Goal: Task Accomplishment & Management: Use online tool/utility

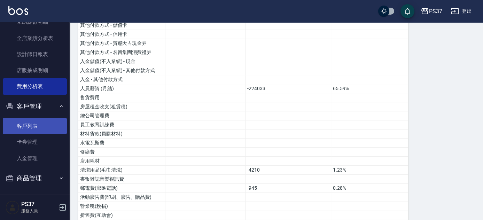
scroll to position [117, 0]
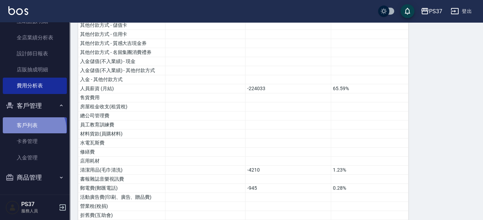
click at [32, 130] on link "客戶列表" at bounding box center [35, 125] width 64 height 16
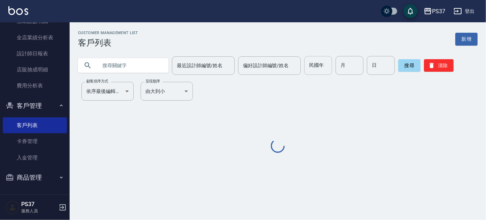
click at [316, 65] on input "民國年" at bounding box center [318, 65] width 28 height 19
type input "68"
type input "3"
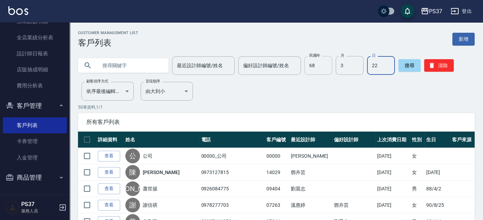
type input "22"
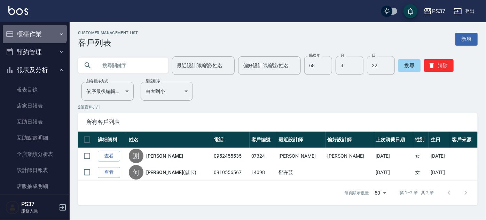
click at [34, 32] on button "櫃檯作業" at bounding box center [35, 34] width 64 height 18
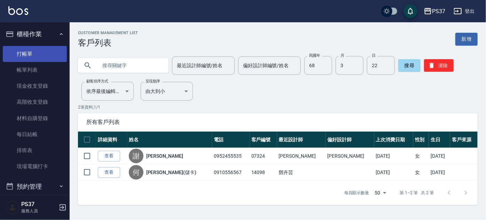
click at [37, 52] on link "打帳單" at bounding box center [35, 54] width 64 height 16
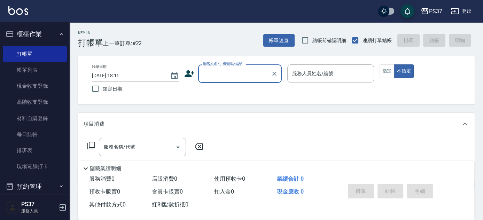
click at [225, 78] on input "顧客姓名/手機號碼/編號" at bounding box center [234, 74] width 67 height 12
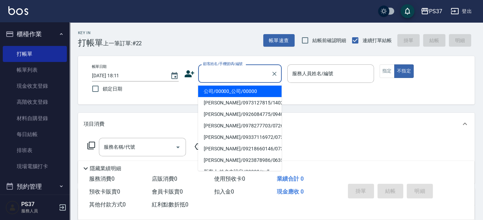
click at [228, 89] on li "公司/00000_公司/00000" at bounding box center [240, 91] width 84 height 11
type input "公司/00000_公司/00000"
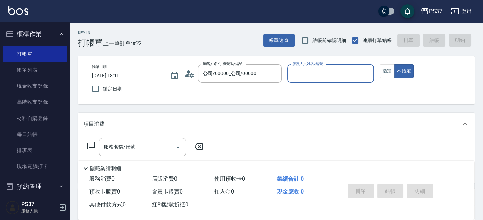
click at [315, 81] on div "服務人員姓名/編號" at bounding box center [330, 73] width 87 height 18
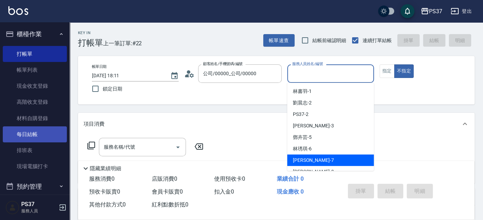
scroll to position [158, 0]
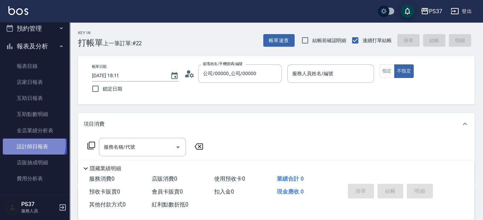
click at [31, 144] on link "設計師日報表" at bounding box center [35, 147] width 64 height 16
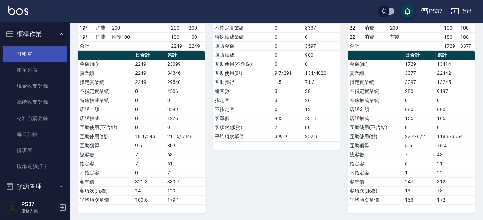
click at [20, 46] on link "打帳單" at bounding box center [35, 54] width 64 height 16
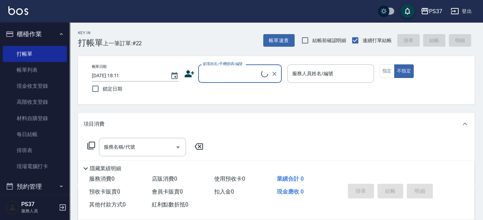
click at [230, 77] on input "顧客姓名/手機號碼/編號" at bounding box center [231, 74] width 60 height 12
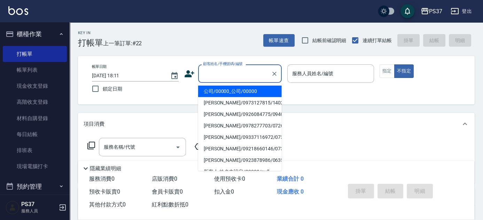
click at [227, 91] on li "公司/00000_公司/00000" at bounding box center [240, 91] width 84 height 11
type input "公司/00000_公司/00000"
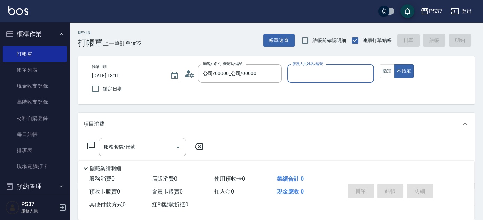
click at [307, 70] on input "服務人員姓名/編號" at bounding box center [330, 74] width 80 height 12
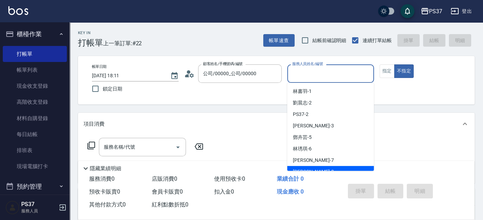
click at [321, 169] on div "[PERSON_NAME]-8" at bounding box center [330, 171] width 87 height 11
type input "[PERSON_NAME]-8"
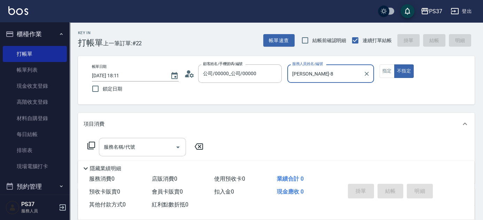
click at [132, 141] on input "服務名稱/代號" at bounding box center [137, 147] width 70 height 12
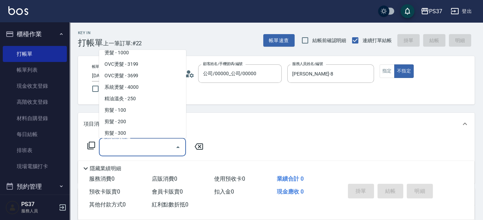
scroll to position [126, 0]
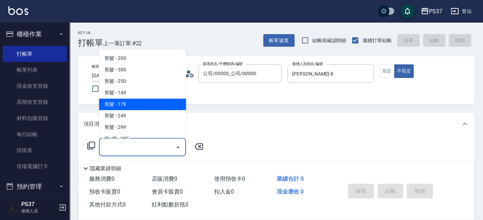
click at [131, 104] on span "剪髮 - 179" at bounding box center [142, 104] width 87 height 11
type input "剪髮(305)"
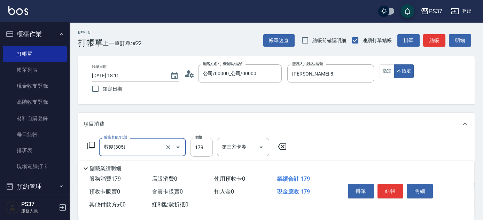
click at [192, 143] on input "179" at bounding box center [201, 147] width 23 height 19
type input "180"
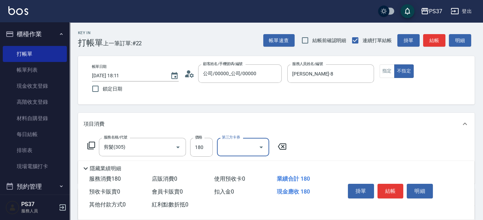
click at [262, 147] on icon "Open" at bounding box center [260, 148] width 3 height 2
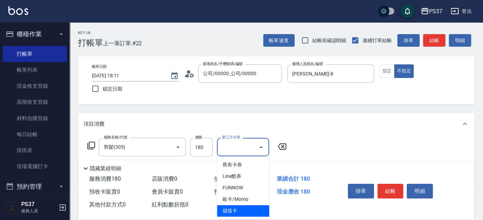
click at [248, 213] on span "儲值卡" at bounding box center [243, 210] width 52 height 11
type input "儲值卡"
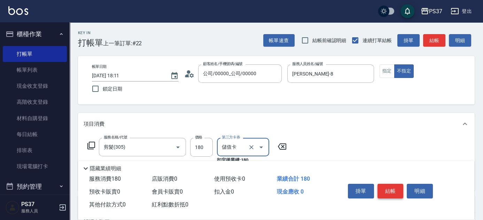
click at [391, 186] on button "結帳" at bounding box center [390, 191] width 26 height 15
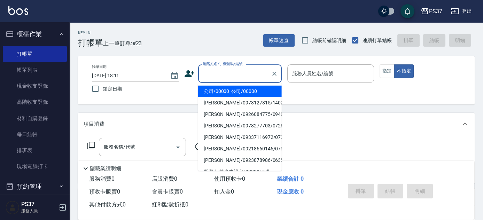
click at [219, 77] on input "顧客姓名/手機號碼/編號" at bounding box center [234, 74] width 67 height 12
click at [220, 87] on li "公司/00000_公司/00000" at bounding box center [240, 91] width 84 height 11
type input "公司/00000_公司/00000"
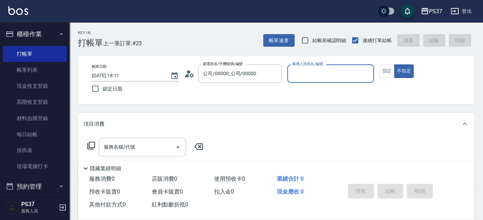
click at [312, 77] on input "服務人員姓名/編號" at bounding box center [330, 74] width 80 height 12
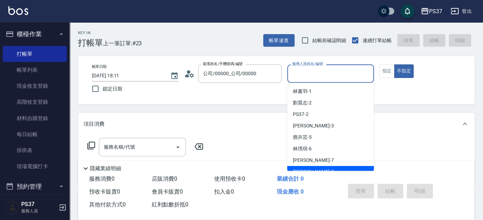
click at [321, 168] on div "[PERSON_NAME]-8" at bounding box center [330, 171] width 87 height 11
type input "[PERSON_NAME]-8"
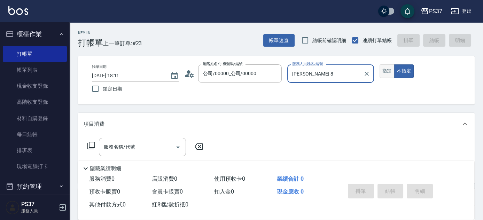
click at [388, 69] on button "指定" at bounding box center [387, 71] width 15 height 14
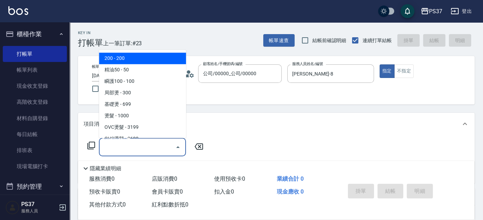
click at [132, 142] on input "服務名稱/代號" at bounding box center [137, 147] width 70 height 12
click at [124, 60] on span "200 - 200" at bounding box center [142, 58] width 87 height 11
type input "200(111)"
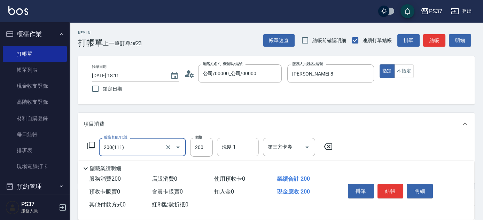
click at [231, 145] on input "洗髮-1" at bounding box center [238, 147] width 36 height 12
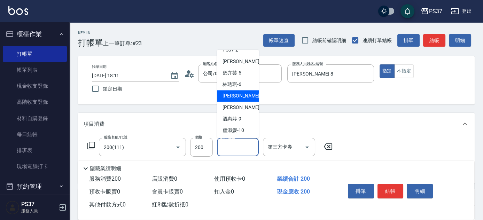
scroll to position [0, 0]
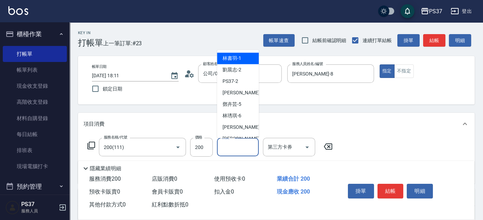
click at [237, 59] on span "[PERSON_NAME]-1" at bounding box center [232, 58] width 19 height 7
type input "[PERSON_NAME]-1"
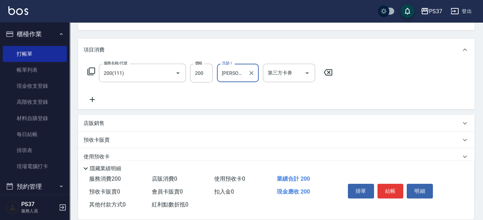
scroll to position [95, 0]
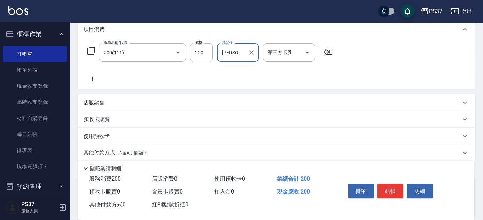
click at [91, 77] on icon at bounding box center [92, 79] width 17 height 8
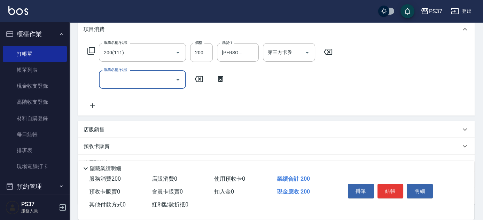
click at [110, 81] on input "服務名稱/代號" at bounding box center [137, 79] width 70 height 12
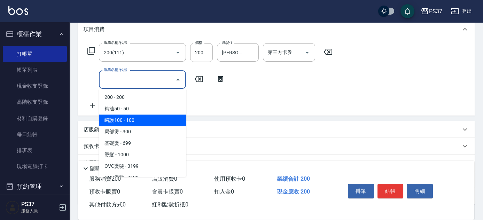
click at [139, 120] on span "瞬護100 - 100" at bounding box center [142, 120] width 87 height 11
type input "瞬護100(113)"
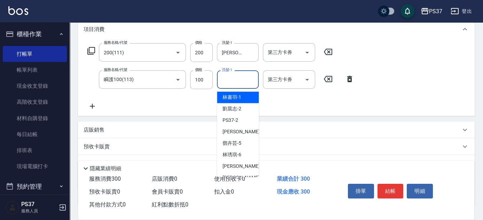
click at [229, 85] on input "洗髮-1" at bounding box center [238, 79] width 36 height 12
click at [242, 172] on div "[PERSON_NAME]-8" at bounding box center [238, 177] width 42 height 11
type input "[PERSON_NAME]-8"
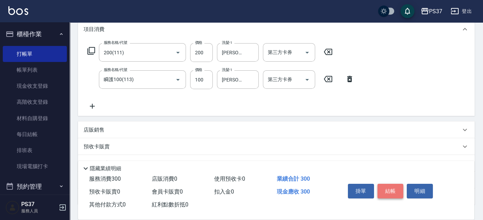
click at [389, 189] on button "結帳" at bounding box center [390, 191] width 26 height 15
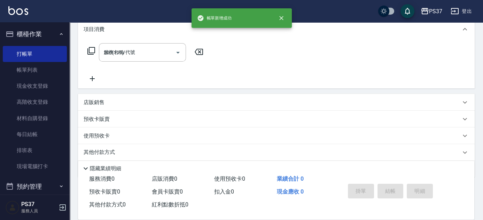
type input "[DATE] 18:12"
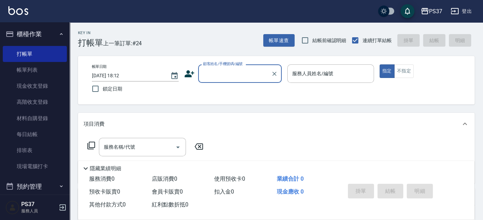
click at [220, 80] on div "顧客姓名/手機號碼/編號" at bounding box center [240, 73] width 84 height 18
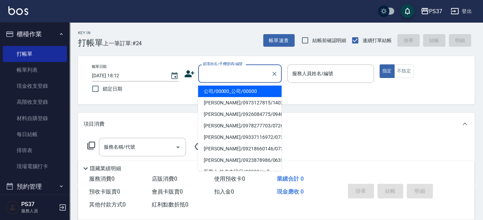
click at [224, 91] on li "公司/00000_公司/00000" at bounding box center [240, 91] width 84 height 11
type input "公司/00000_公司/00000"
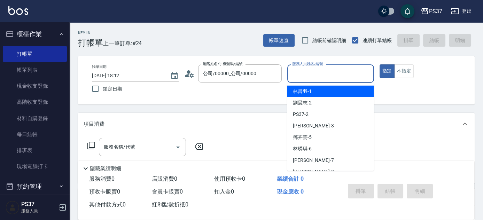
click at [319, 74] on input "服務人員姓名/編號" at bounding box center [330, 74] width 80 height 12
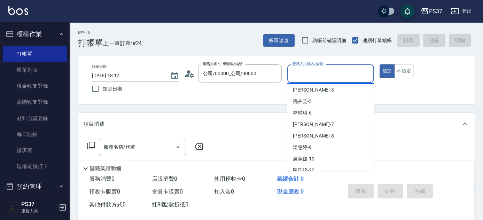
scroll to position [63, 0]
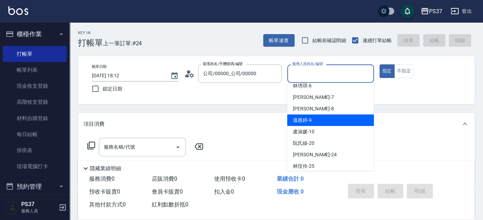
click at [311, 118] on div "[PERSON_NAME]-9" at bounding box center [330, 120] width 87 height 11
type input "[PERSON_NAME]-9"
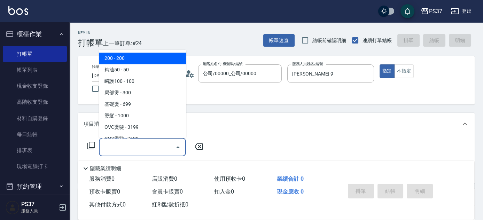
click at [153, 144] on input "服務名稱/代號" at bounding box center [137, 147] width 70 height 12
click at [121, 56] on span "200 - 200" at bounding box center [142, 58] width 87 height 11
type input "200(111)"
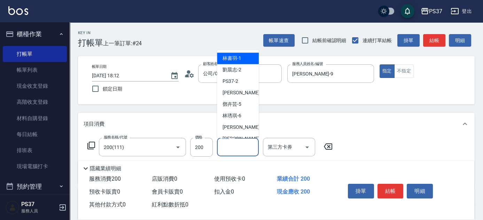
click at [239, 147] on input "洗髮-1" at bounding box center [238, 147] width 36 height 12
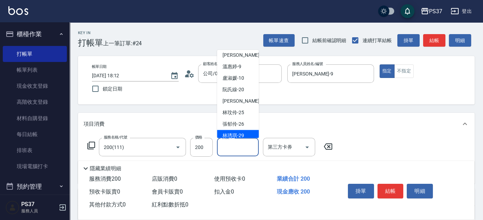
scroll to position [112, 0]
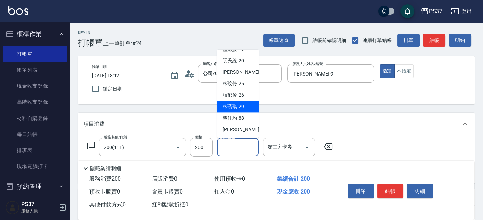
click at [240, 108] on span "[PERSON_NAME]-29" at bounding box center [234, 106] width 22 height 7
type input "[PERSON_NAME]-29"
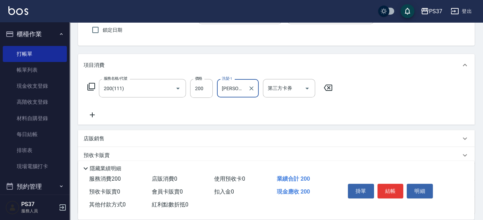
scroll to position [95, 0]
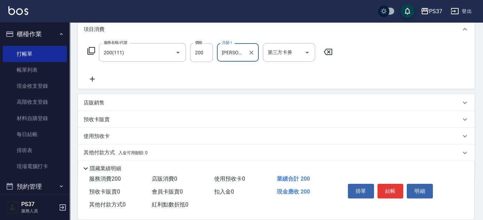
click at [94, 81] on icon at bounding box center [92, 79] width 17 height 8
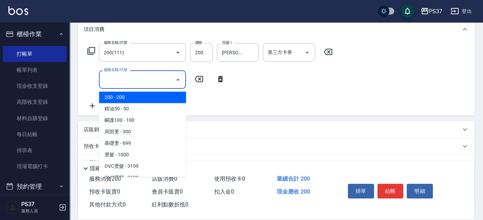
click at [114, 83] on input "服務名稱/代號" at bounding box center [137, 79] width 70 height 12
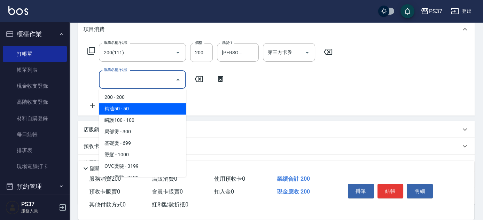
click at [135, 112] on span "精油50 - 50" at bounding box center [142, 108] width 87 height 11
type input "精油50(112)"
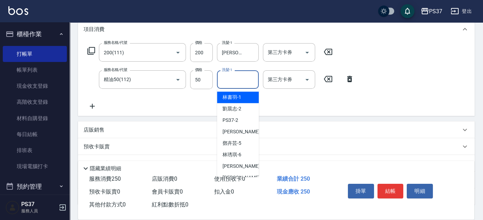
click at [238, 79] on input "洗髮-1" at bounding box center [238, 79] width 36 height 12
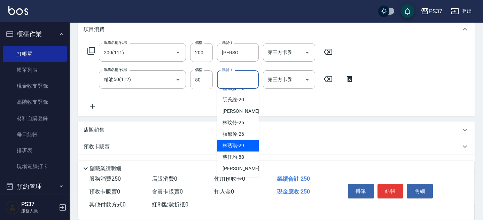
click at [233, 146] on span "[PERSON_NAME]-29" at bounding box center [234, 145] width 22 height 7
type input "[PERSON_NAME]-29"
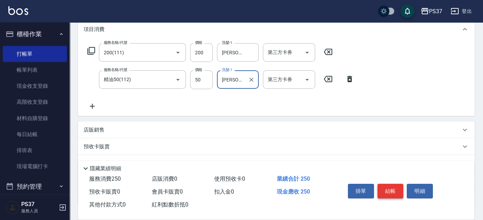
click at [391, 193] on button "結帳" at bounding box center [390, 191] width 26 height 15
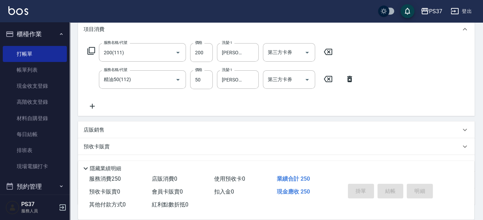
type input "[DATE] 18:13"
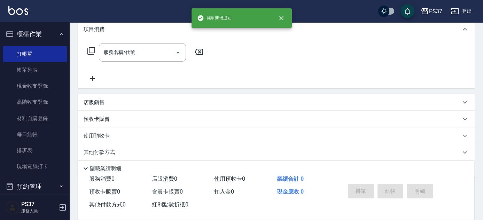
scroll to position [0, 0]
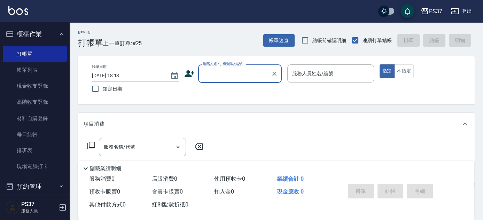
click at [225, 69] on input "顧客姓名/手機號碼/編號" at bounding box center [234, 74] width 67 height 12
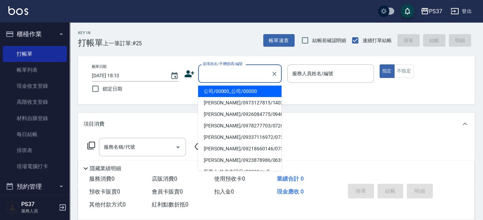
click at [228, 86] on li "公司/00000_公司/00000" at bounding box center [240, 91] width 84 height 11
type input "公司/00000_公司/00000"
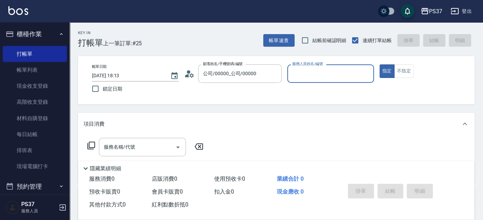
click at [314, 77] on input "服務人員姓名/編號" at bounding box center [330, 74] width 80 height 12
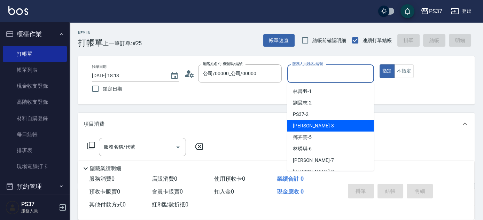
scroll to position [31, 0]
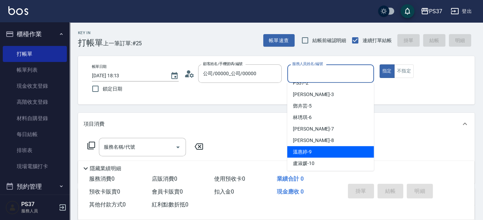
click at [324, 155] on div "[PERSON_NAME]-9" at bounding box center [330, 151] width 87 height 11
type input "[PERSON_NAME]-9"
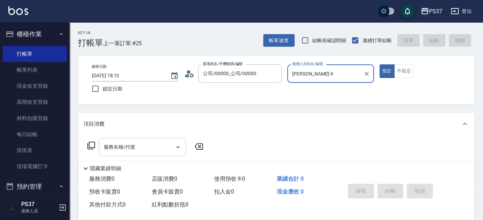
click at [148, 147] on input "服務名稱/代號" at bounding box center [137, 147] width 70 height 12
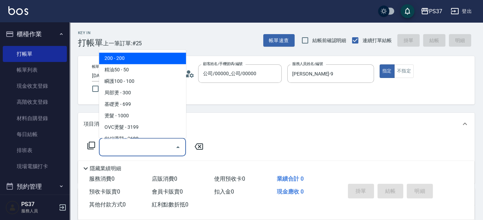
click at [132, 59] on span "200 - 200" at bounding box center [142, 58] width 87 height 11
type input "200(111)"
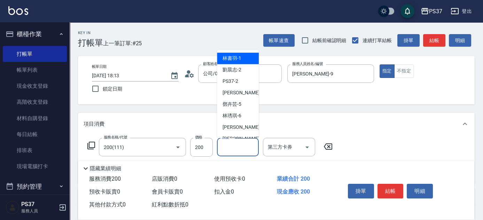
click at [243, 151] on input "洗髮-1" at bounding box center [238, 147] width 36 height 12
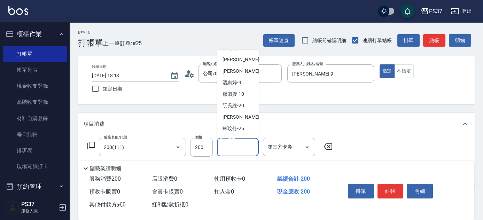
scroll to position [112, 0]
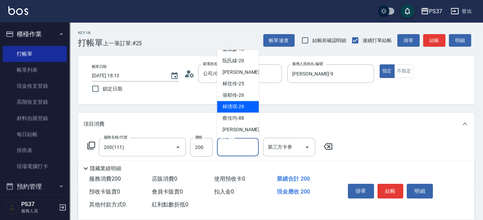
click at [232, 109] on span "[PERSON_NAME]-29" at bounding box center [234, 106] width 22 height 7
type input "[PERSON_NAME]-29"
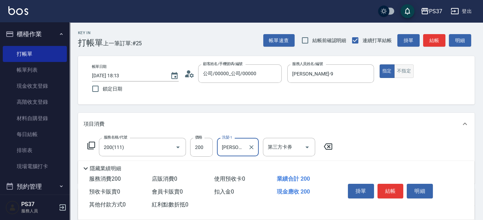
click at [411, 76] on button "不指定" at bounding box center [403, 71] width 19 height 14
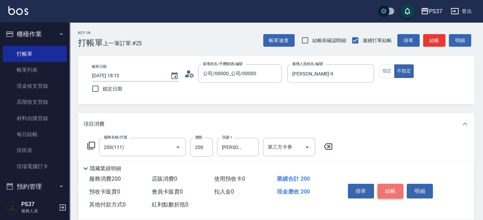
click at [395, 186] on button "結帳" at bounding box center [390, 191] width 26 height 15
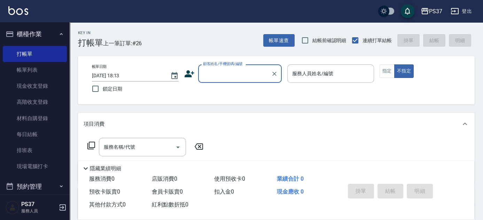
click at [237, 75] on input "顧客姓名/手機號碼/編號" at bounding box center [234, 74] width 67 height 12
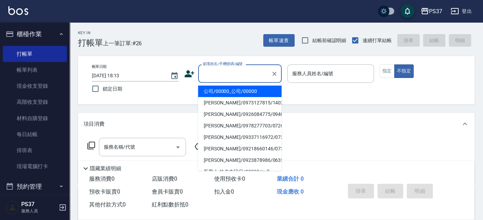
click at [240, 93] on li "公司/00000_公司/00000" at bounding box center [240, 91] width 84 height 11
type input "公司/00000_公司/00000"
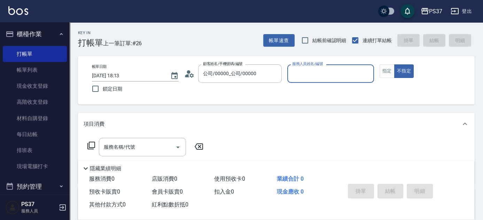
click at [314, 75] on input "服務人員姓名/編號" at bounding box center [330, 74] width 80 height 12
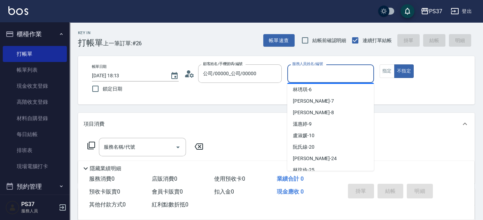
scroll to position [63, 0]
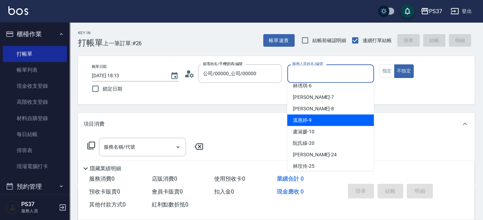
click at [328, 121] on div "[PERSON_NAME]-9" at bounding box center [330, 120] width 87 height 11
type input "[PERSON_NAME]-9"
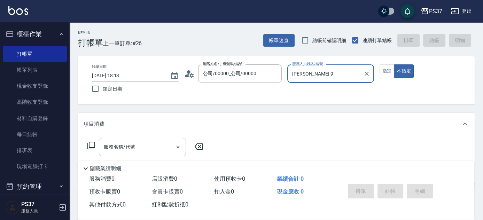
click at [143, 142] on input "服務名稱/代號" at bounding box center [137, 147] width 70 height 12
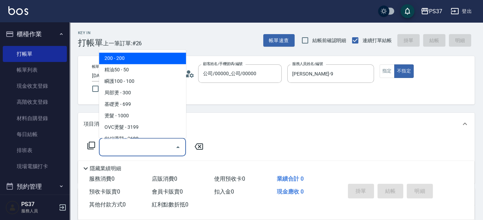
click at [128, 58] on span "200 - 200" at bounding box center [142, 58] width 87 height 11
type input "200(111)"
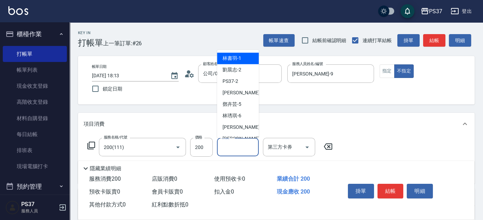
click at [241, 149] on input "洗髮-1" at bounding box center [238, 147] width 36 height 12
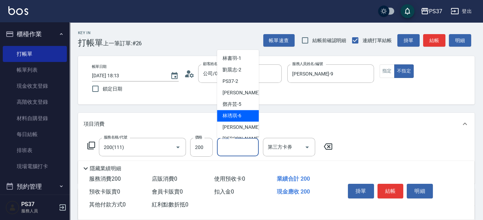
scroll to position [95, 0]
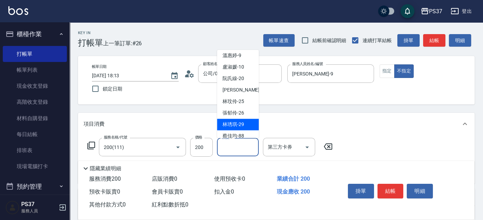
click at [238, 121] on span "[PERSON_NAME]-29" at bounding box center [234, 124] width 22 height 7
type input "[PERSON_NAME]-29"
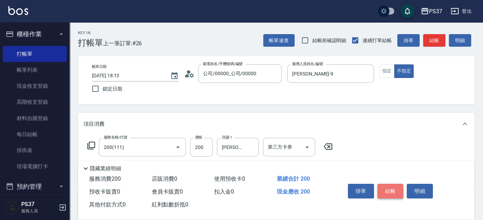
click at [393, 190] on button "結帳" at bounding box center [390, 191] width 26 height 15
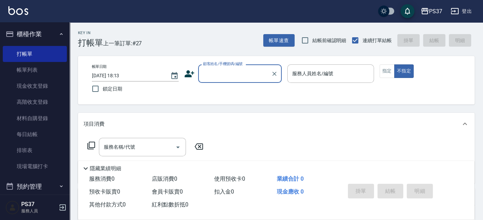
click at [255, 79] on input "顧客姓名/手機號碼/編號" at bounding box center [234, 74] width 67 height 12
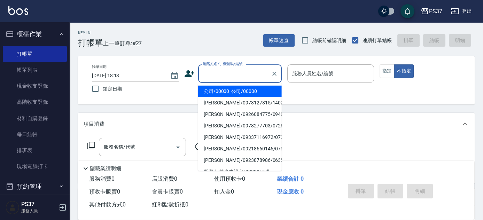
click at [253, 90] on li "公司/00000_公司/00000" at bounding box center [240, 91] width 84 height 11
type input "公司/00000_公司/00000"
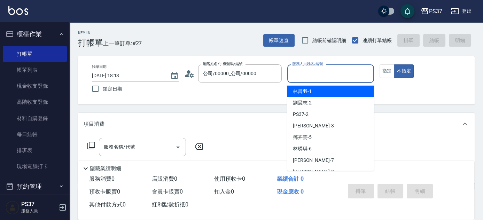
click at [342, 73] on input "服務人員姓名/編號" at bounding box center [330, 74] width 80 height 12
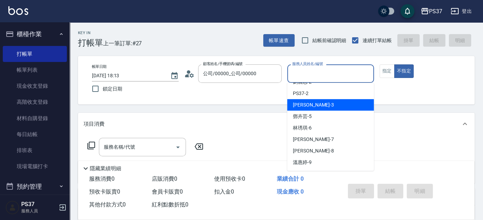
scroll to position [31, 0]
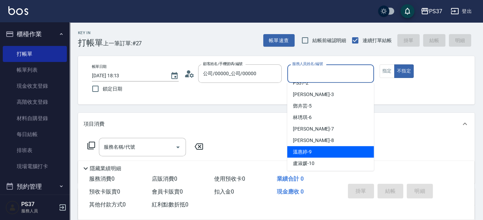
click at [317, 151] on div "[PERSON_NAME]-9" at bounding box center [330, 151] width 87 height 11
type input "[PERSON_NAME]-9"
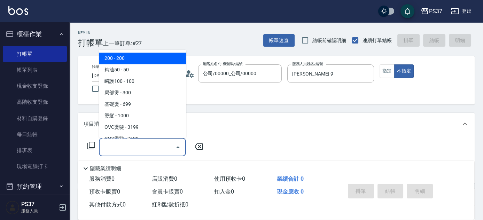
click at [154, 153] on input "服務名稱/代號" at bounding box center [137, 147] width 70 height 12
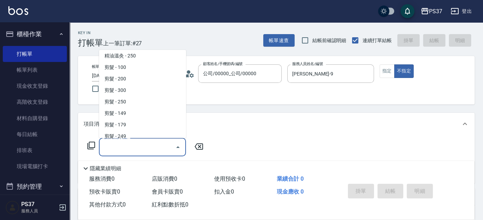
scroll to position [190, 0]
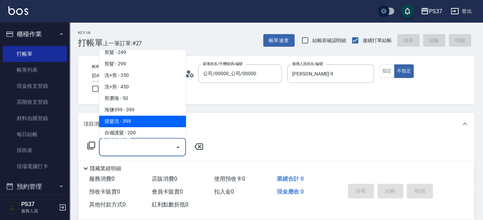
click at [137, 126] on span "接髮洗 - 399" at bounding box center [142, 121] width 87 height 11
type input "接髮洗(399)"
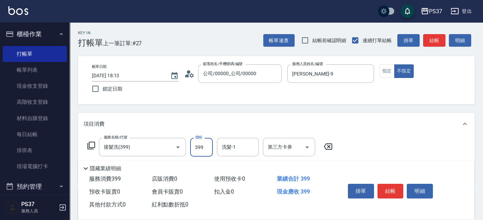
click at [196, 149] on input "399" at bounding box center [201, 147] width 23 height 19
type input "400"
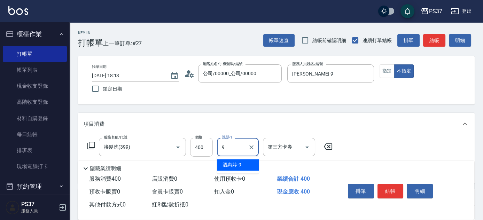
type input "[PERSON_NAME]-9"
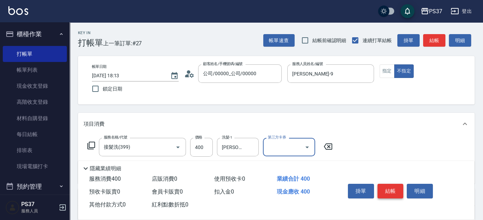
click at [393, 190] on button "結帳" at bounding box center [390, 191] width 26 height 15
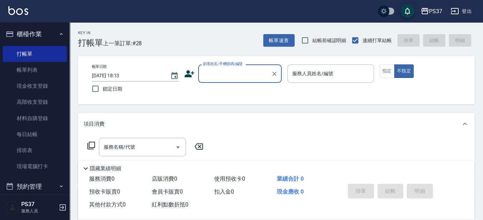
click at [243, 76] on input "顧客姓名/手機號碼/編號" at bounding box center [234, 74] width 67 height 12
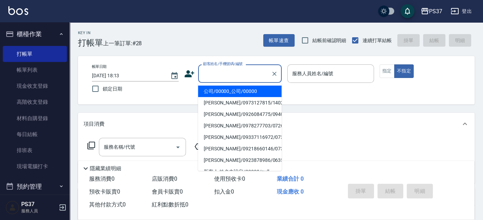
click at [237, 87] on li "公司/00000_公司/00000" at bounding box center [240, 91] width 84 height 11
type input "公司/00000_公司/00000"
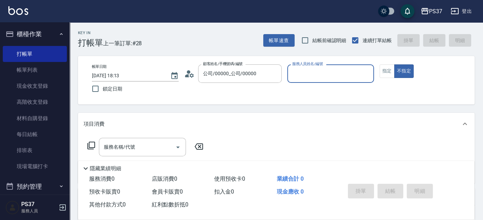
click at [306, 71] on input "服務人員姓名/編號" at bounding box center [330, 74] width 80 height 12
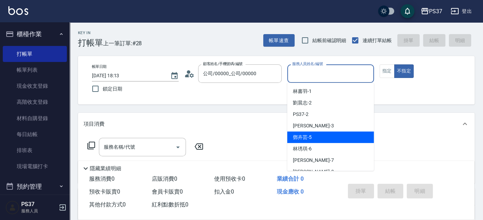
drag, startPoint x: 314, startPoint y: 138, endPoint x: 301, endPoint y: 138, distance: 13.6
click at [314, 138] on div "[PERSON_NAME]-5" at bounding box center [330, 137] width 87 height 11
type input "[PERSON_NAME]-5"
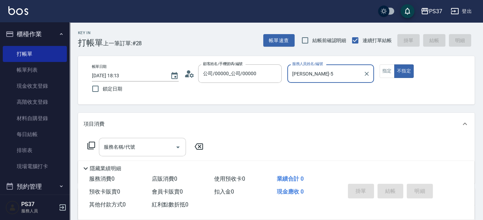
click at [149, 146] on input "服務名稱/代號" at bounding box center [137, 147] width 70 height 12
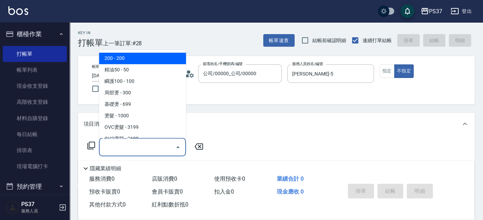
click at [125, 53] on span "200 - 200" at bounding box center [142, 58] width 87 height 11
type input "200(111)"
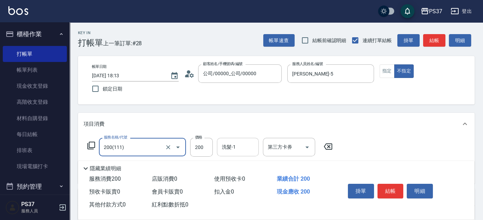
click at [238, 147] on input "洗髮-1" at bounding box center [238, 147] width 36 height 12
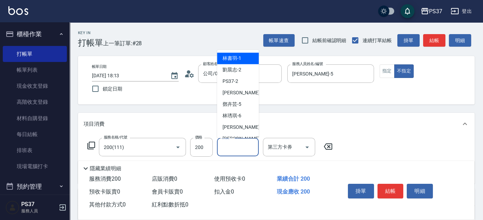
click at [233, 62] on span "[PERSON_NAME]-1" at bounding box center [232, 58] width 19 height 7
type input "[PERSON_NAME]-1"
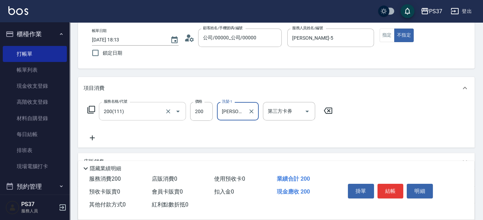
scroll to position [63, 0]
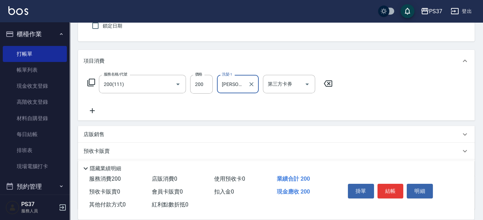
click at [93, 107] on icon at bounding box center [92, 111] width 17 height 8
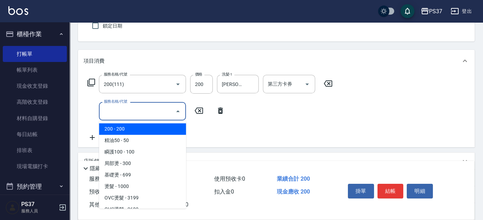
click at [135, 117] on input "服務名稱/代號" at bounding box center [137, 111] width 70 height 12
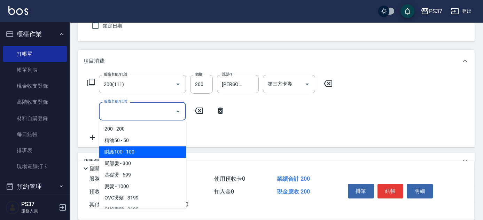
click at [146, 150] on span "瞬護100 - 100" at bounding box center [142, 151] width 87 height 11
type input "瞬護100(113)"
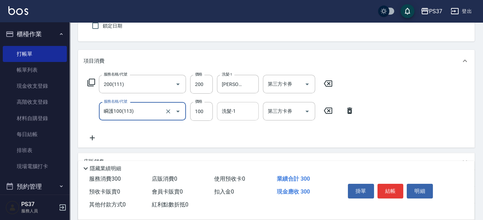
click at [231, 112] on input "洗髮-1" at bounding box center [238, 111] width 36 height 12
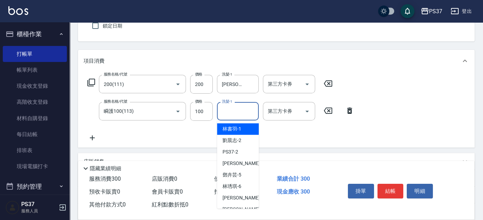
click at [231, 125] on span "[PERSON_NAME]-1" at bounding box center [232, 128] width 19 height 7
type input "[PERSON_NAME]-1"
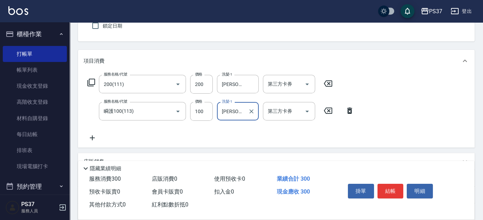
click at [87, 140] on icon at bounding box center [92, 138] width 17 height 8
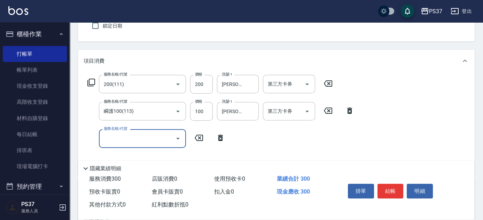
click at [128, 141] on input "服務名稱/代號" at bounding box center [137, 138] width 70 height 12
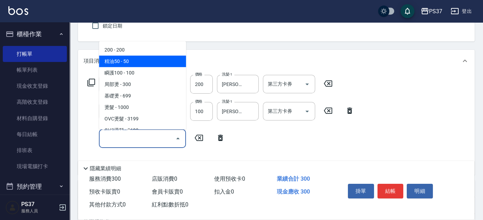
click at [136, 66] on span "精油50 - 50" at bounding box center [142, 61] width 87 height 11
type input "精油50(112)"
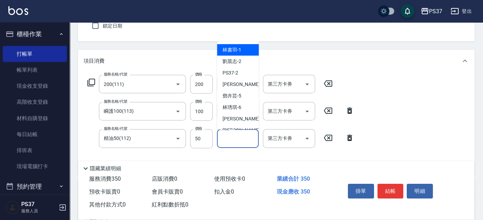
click at [250, 143] on input "洗髮-1" at bounding box center [238, 138] width 36 height 12
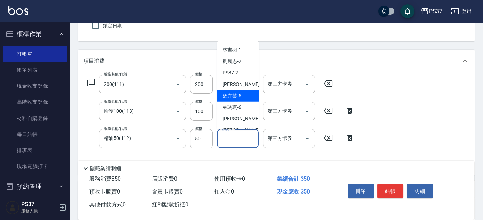
click at [240, 92] on span "[PERSON_NAME]-5" at bounding box center [232, 95] width 19 height 7
type input "[PERSON_NAME]-5"
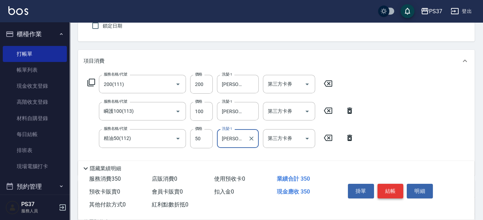
click at [400, 192] on button "結帳" at bounding box center [390, 191] width 26 height 15
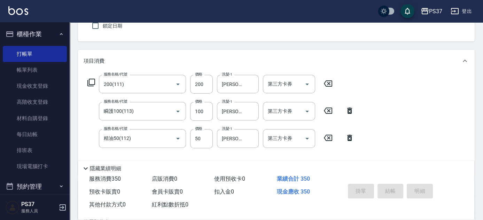
type input "[DATE] 18:14"
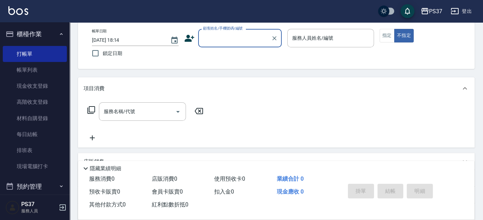
scroll to position [0, 0]
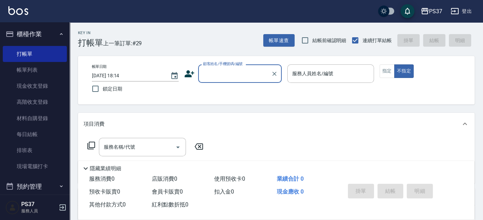
click at [234, 81] on div "顧客姓名/手機號碼/編號" at bounding box center [240, 73] width 84 height 18
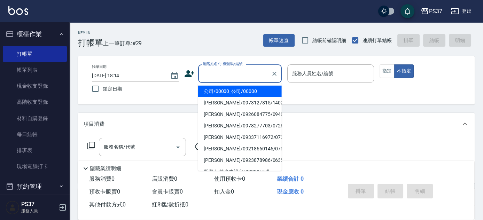
click at [241, 95] on li "公司/00000_公司/00000" at bounding box center [240, 91] width 84 height 11
type input "公司/00000_公司/00000"
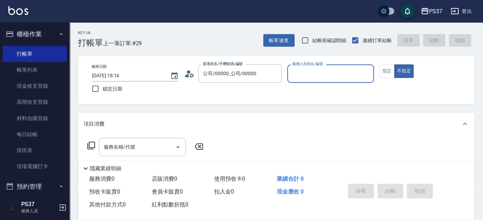
click at [298, 80] on div "服務人員姓名/編號" at bounding box center [330, 73] width 87 height 18
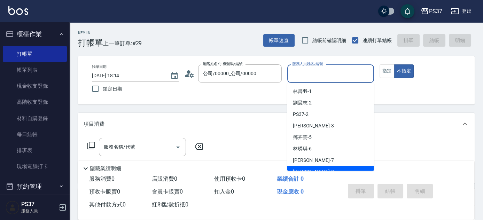
click at [317, 167] on div "[PERSON_NAME]-8" at bounding box center [330, 171] width 87 height 11
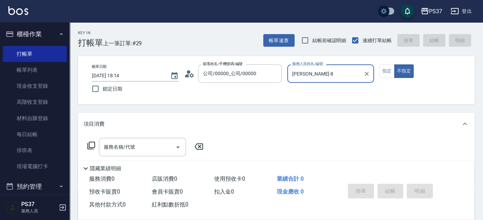
click at [328, 82] on div "[PERSON_NAME]-8 服務人員姓名/編號" at bounding box center [330, 73] width 87 height 18
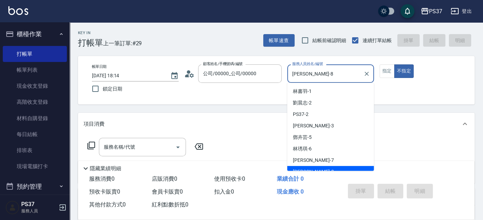
scroll to position [6, 0]
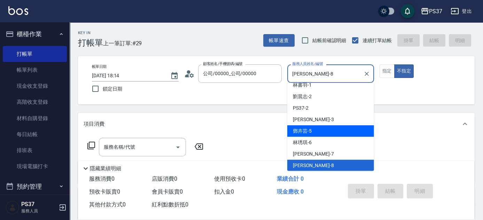
click at [330, 131] on div "[PERSON_NAME]-5" at bounding box center [330, 130] width 87 height 11
type input "[PERSON_NAME]-5"
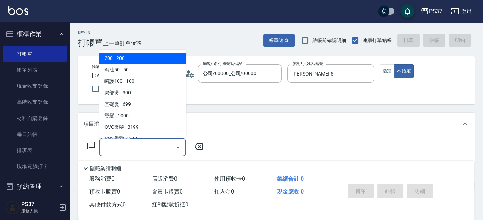
click at [140, 150] on input "服務名稱/代號" at bounding box center [137, 147] width 70 height 12
click at [142, 53] on span "200 - 200" at bounding box center [142, 58] width 87 height 11
type input "200(111)"
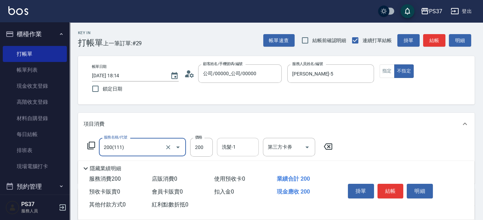
click at [237, 147] on input "洗髮-1" at bounding box center [238, 147] width 36 height 12
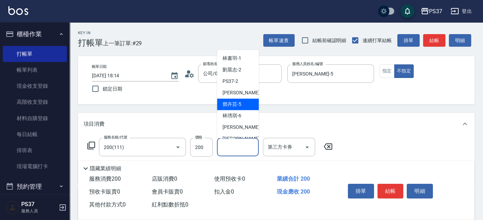
click at [237, 104] on span "[PERSON_NAME]-5" at bounding box center [232, 104] width 19 height 7
type input "[PERSON_NAME]-5"
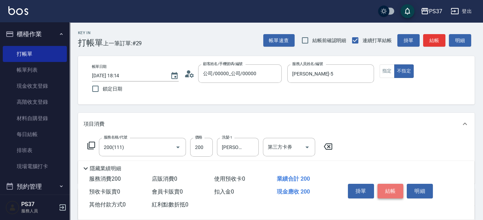
click at [392, 193] on button "結帳" at bounding box center [390, 191] width 26 height 15
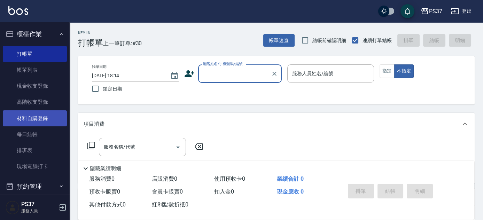
drag, startPoint x: 40, startPoint y: 74, endPoint x: 48, endPoint y: 112, distance: 39.6
click at [40, 74] on link "帳單列表" at bounding box center [35, 70] width 64 height 16
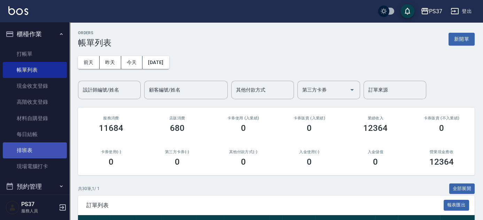
scroll to position [190, 0]
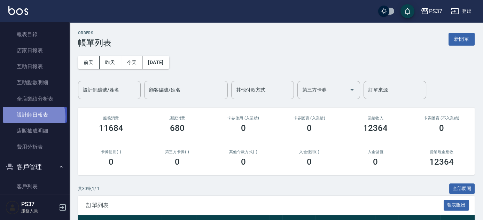
click at [24, 117] on link "設計師日報表" at bounding box center [35, 115] width 64 height 16
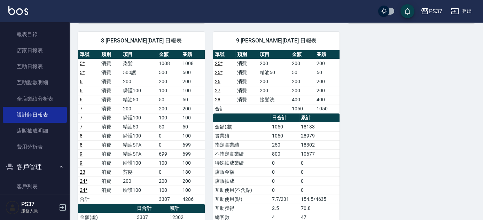
scroll to position [411, 0]
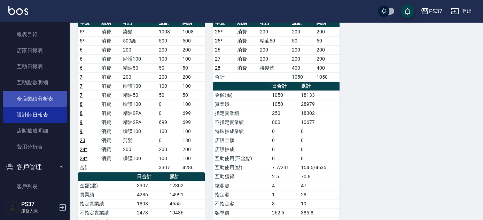
click at [30, 95] on link "全店業績分析表" at bounding box center [35, 99] width 64 height 16
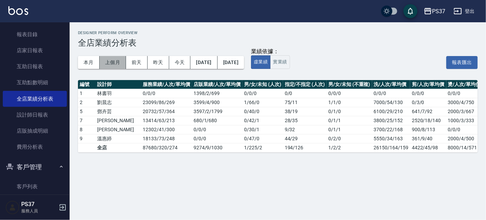
click at [115, 61] on button "上個月" at bounding box center [113, 62] width 26 height 13
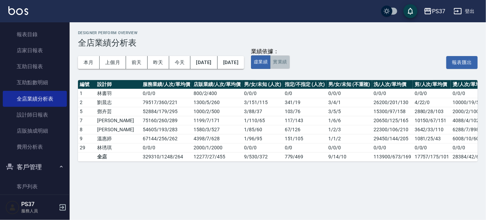
click at [290, 64] on button "實業績" at bounding box center [279, 62] width 19 height 14
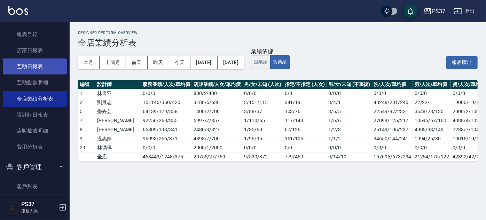
click at [34, 67] on link "互助日報表" at bounding box center [35, 66] width 64 height 16
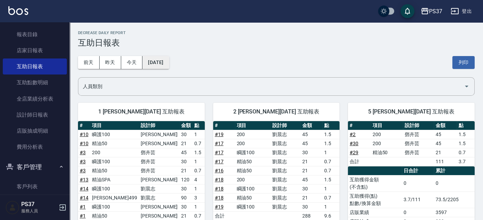
click at [162, 61] on button "[DATE]" at bounding box center [155, 62] width 26 height 13
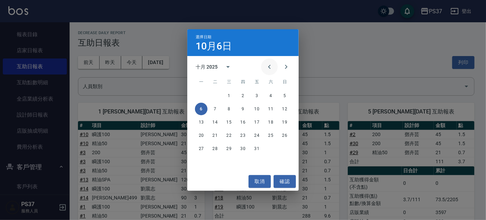
click at [272, 71] on icon "Previous month" at bounding box center [269, 67] width 8 height 8
click at [213, 148] on button "30" at bounding box center [215, 148] width 13 height 13
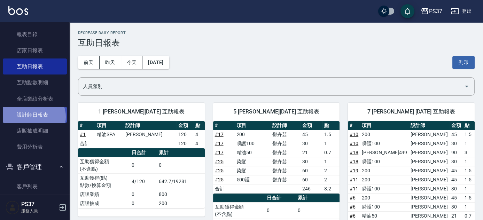
click at [33, 117] on link "設計師日報表" at bounding box center [35, 115] width 64 height 16
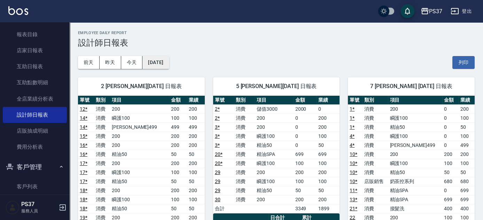
click at [169, 61] on button "[DATE]" at bounding box center [155, 62] width 26 height 13
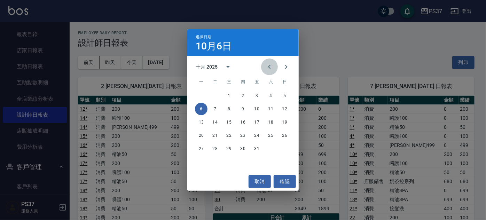
click at [268, 69] on icon "Previous month" at bounding box center [269, 67] width 8 height 8
click at [201, 148] on button "29" at bounding box center [201, 148] width 13 height 13
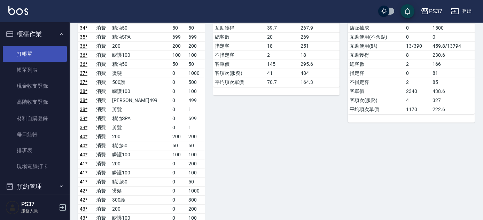
click at [34, 56] on link "打帳單" at bounding box center [35, 54] width 64 height 16
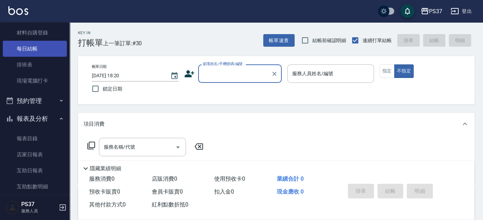
scroll to position [126, 0]
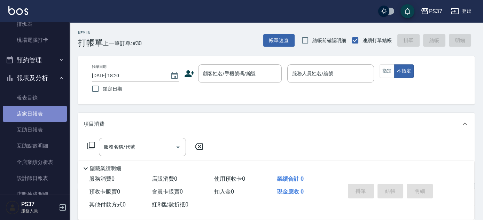
click at [41, 115] on link "店家日報表" at bounding box center [35, 114] width 64 height 16
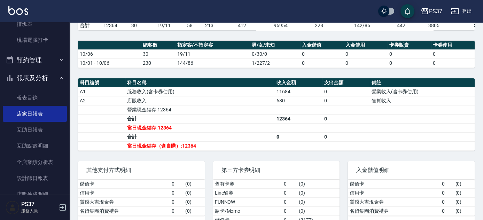
scroll to position [197, 0]
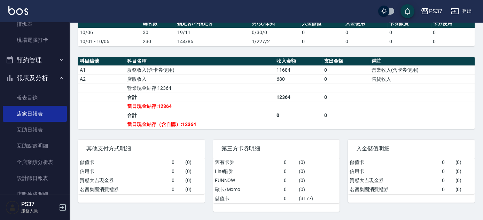
click at [144, 132] on div "其他支付方式明細 儲值卡 0 ( 0 ) 信用卡 0 ( 0 ) 質感大吉現金券 0 ( 0 ) 名留集團消費禮券 0 ( 0 )" at bounding box center [137, 171] width 135 height 80
click at [151, 133] on div "其他支付方式明細 儲值卡 0 ( 0 ) 信用卡 0 ( 0 ) 質感大吉現金券 0 ( 0 ) 名留集團消費禮券 0 ( 0 )" at bounding box center [137, 171] width 135 height 80
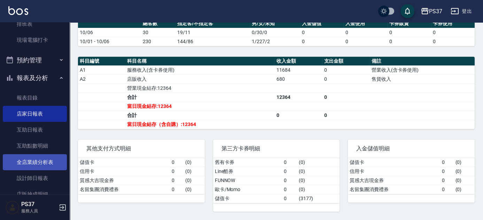
click at [38, 163] on link "全店業績分析表" at bounding box center [35, 162] width 64 height 16
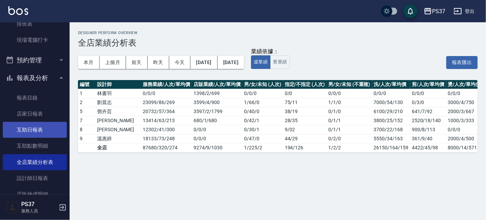
click at [31, 135] on link "互助日報表" at bounding box center [35, 130] width 64 height 16
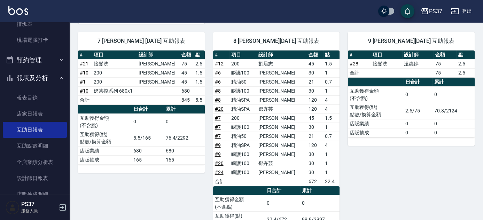
scroll to position [317, 0]
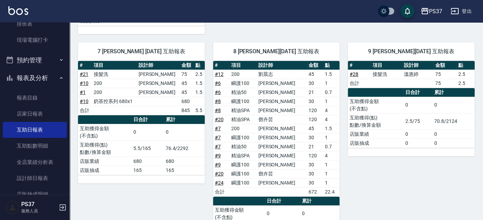
click at [352, 157] on div "9 [PERSON_NAME][DATE] 互助報表 # 項目 設計師 金額 點 # 28 接髮洗 [PERSON_NAME] 75 2.5 合計 75 2.…" at bounding box center [406, 149] width 135 height 231
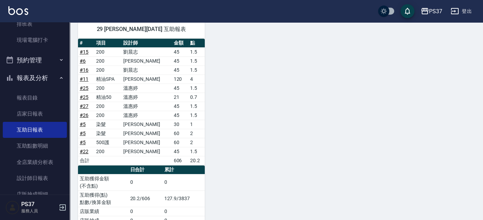
scroll to position [578, 0]
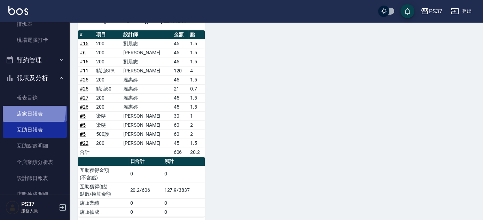
click at [18, 109] on link "店家日報表" at bounding box center [35, 114] width 64 height 16
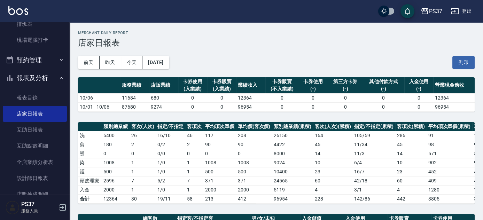
click at [220, 39] on h3 "店家日報表" at bounding box center [276, 43] width 397 height 10
click at [16, 134] on link "互助日報表" at bounding box center [35, 130] width 64 height 16
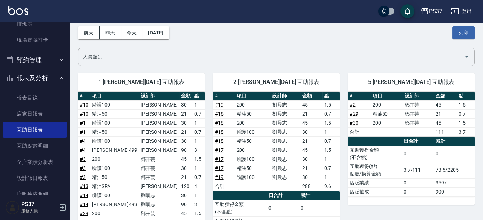
scroll to position [63, 0]
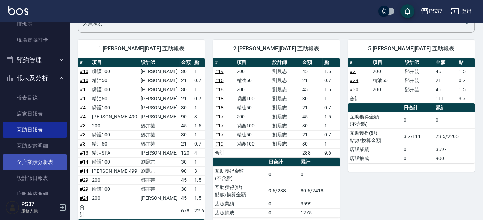
click at [27, 162] on link "全店業績分析表" at bounding box center [35, 162] width 64 height 16
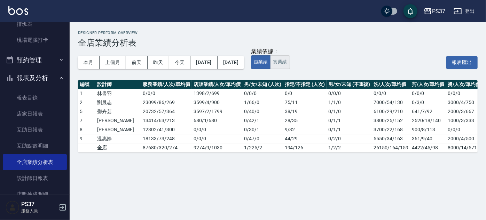
click at [290, 64] on button "實業績" at bounding box center [279, 62] width 19 height 14
click at [213, 77] on div "本月 上個月 [DATE] [DATE] [DATE] [DATE] [DATE]" at bounding box center [161, 63] width 166 height 30
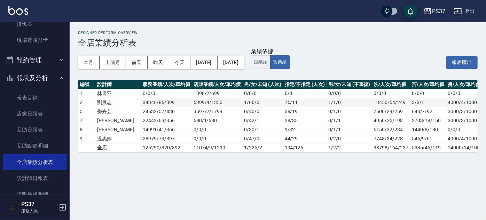
click at [156, 103] on td "34346 / 86 / 399" at bounding box center [166, 102] width 50 height 9
click at [211, 69] on div "本月 上個月 [DATE] [DATE] [DATE] [DATE] [DATE]" at bounding box center [161, 63] width 166 height 30
click at [244, 74] on div "本月 上個月 [DATE] [DATE] [DATE] [DATE] [DATE]" at bounding box center [161, 63] width 166 height 30
click at [212, 65] on button "[DATE]" at bounding box center [203, 62] width 27 height 13
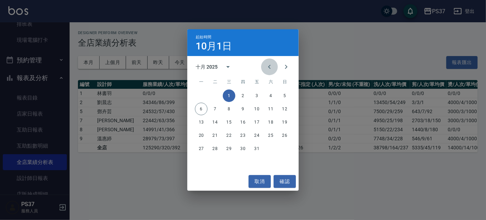
click at [270, 68] on icon "Previous month" at bounding box center [269, 67] width 2 height 4
click at [269, 68] on icon "Previous month" at bounding box center [269, 67] width 2 height 4
click at [255, 97] on button "1" at bounding box center [257, 95] width 13 height 13
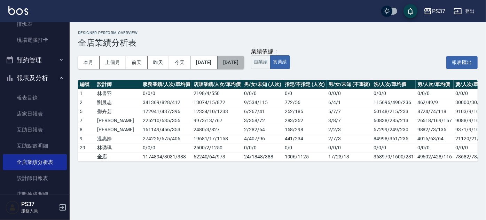
click at [244, 61] on button "[DATE]" at bounding box center [231, 62] width 26 height 13
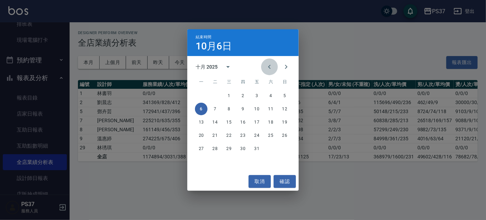
click at [268, 67] on icon "Previous month" at bounding box center [269, 67] width 2 height 4
click at [281, 148] on button "31" at bounding box center [285, 148] width 13 height 13
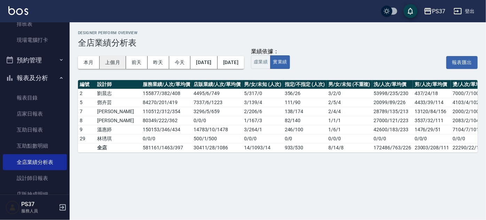
click at [111, 62] on button "上個月" at bounding box center [113, 62] width 26 height 13
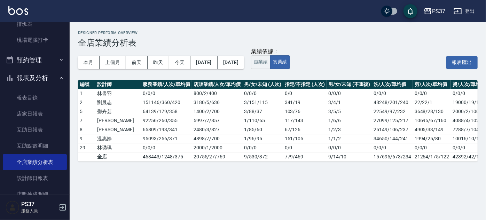
click at [277, 79] on div "Designer Perform Overview 全店業績分析表 本月 上個月 [DATE] [DATE] [DATE] [DATE] [DATE] 業績依…" at bounding box center [278, 96] width 416 height 148
click at [234, 70] on div "本月 上個月 [DATE] [DATE] [DATE] [DATE] [DATE]" at bounding box center [161, 63] width 166 height 30
click at [249, 157] on td "9 / 530 / 372" at bounding box center [262, 156] width 40 height 9
click at [244, 77] on div "本月 上個月 [DATE] [DATE] [DATE] [DATE] [DATE]" at bounding box center [161, 63] width 166 height 30
click at [89, 64] on button "本月" at bounding box center [89, 62] width 22 height 13
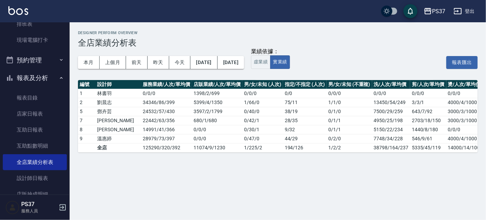
click at [173, 74] on div "本月 上個月 [DATE] [DATE] [DATE] [DATE] [DATE]" at bounding box center [161, 63] width 166 height 30
click at [205, 71] on div "本月 上個月 [DATE] [DATE] [DATE] [DATE] [DATE]" at bounding box center [161, 63] width 166 height 30
click at [145, 78] on div "Designer Perform Overview 全店業績分析表 本月 上個月 [DATE] [DATE] [DATE] [DATE] [DATE] 業績依…" at bounding box center [278, 91] width 416 height 139
click at [107, 64] on button "上個月" at bounding box center [113, 62] width 26 height 13
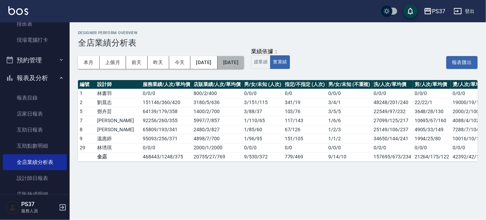
click at [241, 62] on button "[DATE]" at bounding box center [231, 62] width 26 height 13
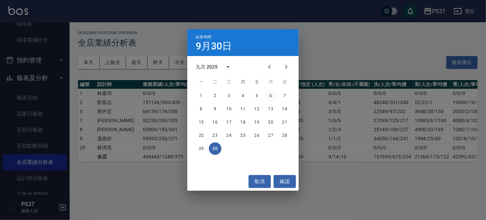
click at [272, 94] on button "6" at bounding box center [271, 95] width 13 height 13
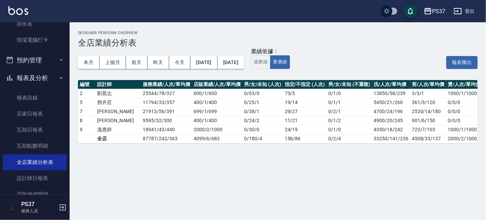
click at [212, 74] on div "本月 上個月 [DATE] [DATE] [DATE] [DATE] [DATE]" at bounding box center [161, 63] width 166 height 30
click at [216, 73] on div "本月 上個月 [DATE] [DATE] [DATE] [DATE] [DATE]" at bounding box center [161, 63] width 166 height 30
click at [93, 65] on button "本月" at bounding box center [89, 62] width 22 height 13
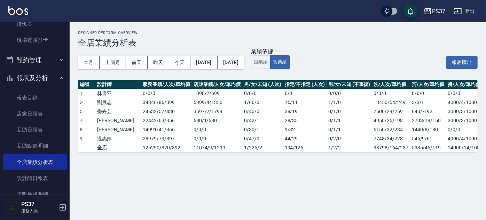
click at [156, 74] on div "本月 上個月 [DATE] [DATE] [DATE] [DATE] [DATE]" at bounding box center [161, 63] width 166 height 30
click at [200, 77] on div "本月 上個月 [DATE] [DATE] [DATE] [DATE] [DATE]" at bounding box center [161, 63] width 166 height 30
click at [205, 74] on div "本月 上個月 [DATE] [DATE] [DATE] [DATE] [DATE]" at bounding box center [161, 63] width 166 height 30
click at [36, 118] on link "店家日報表" at bounding box center [35, 114] width 64 height 16
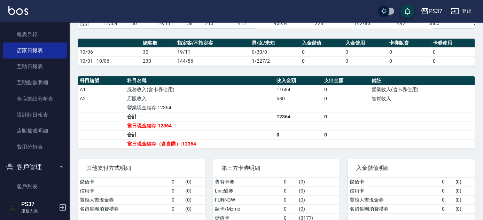
scroll to position [197, 0]
